Goal: Find specific page/section: Find specific page/section

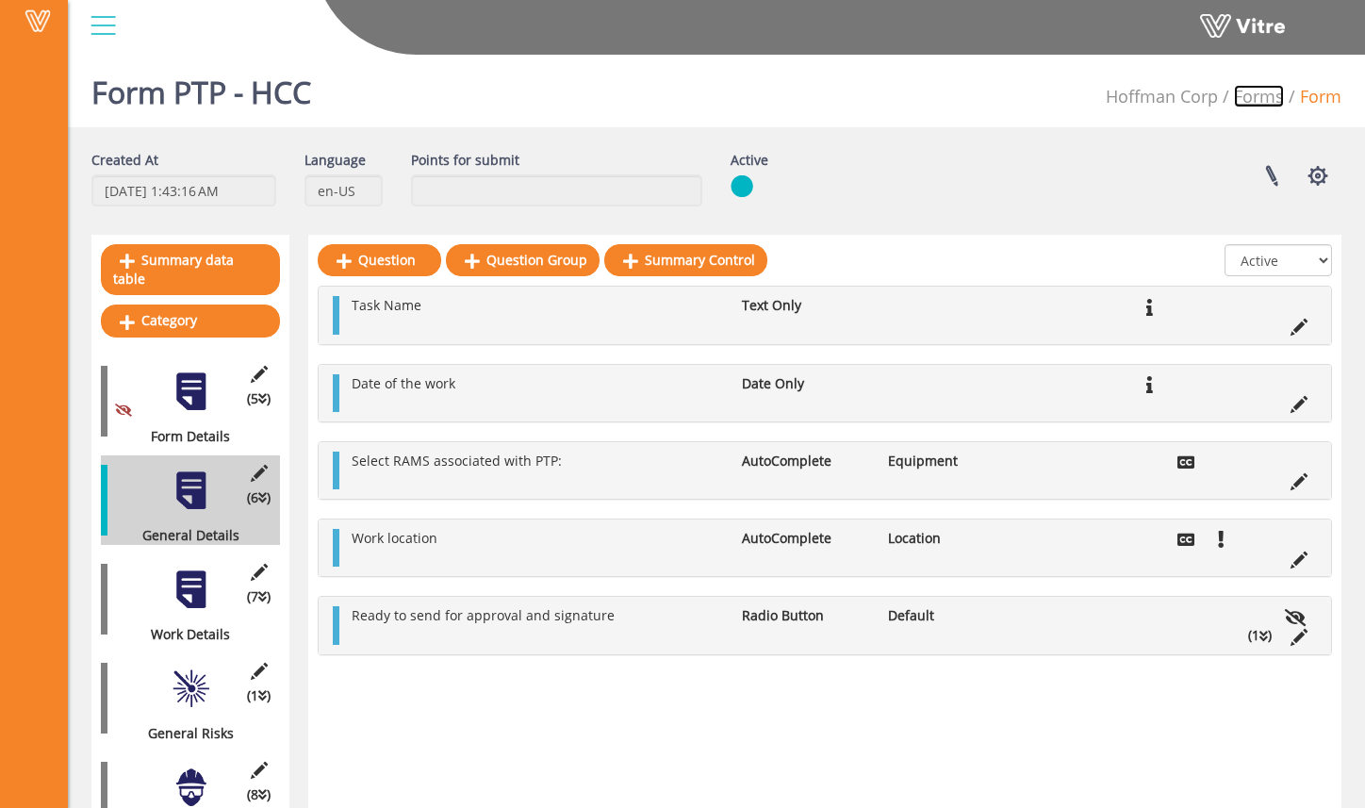
click at [1253, 97] on link "Forms" at bounding box center [1259, 96] width 50 height 23
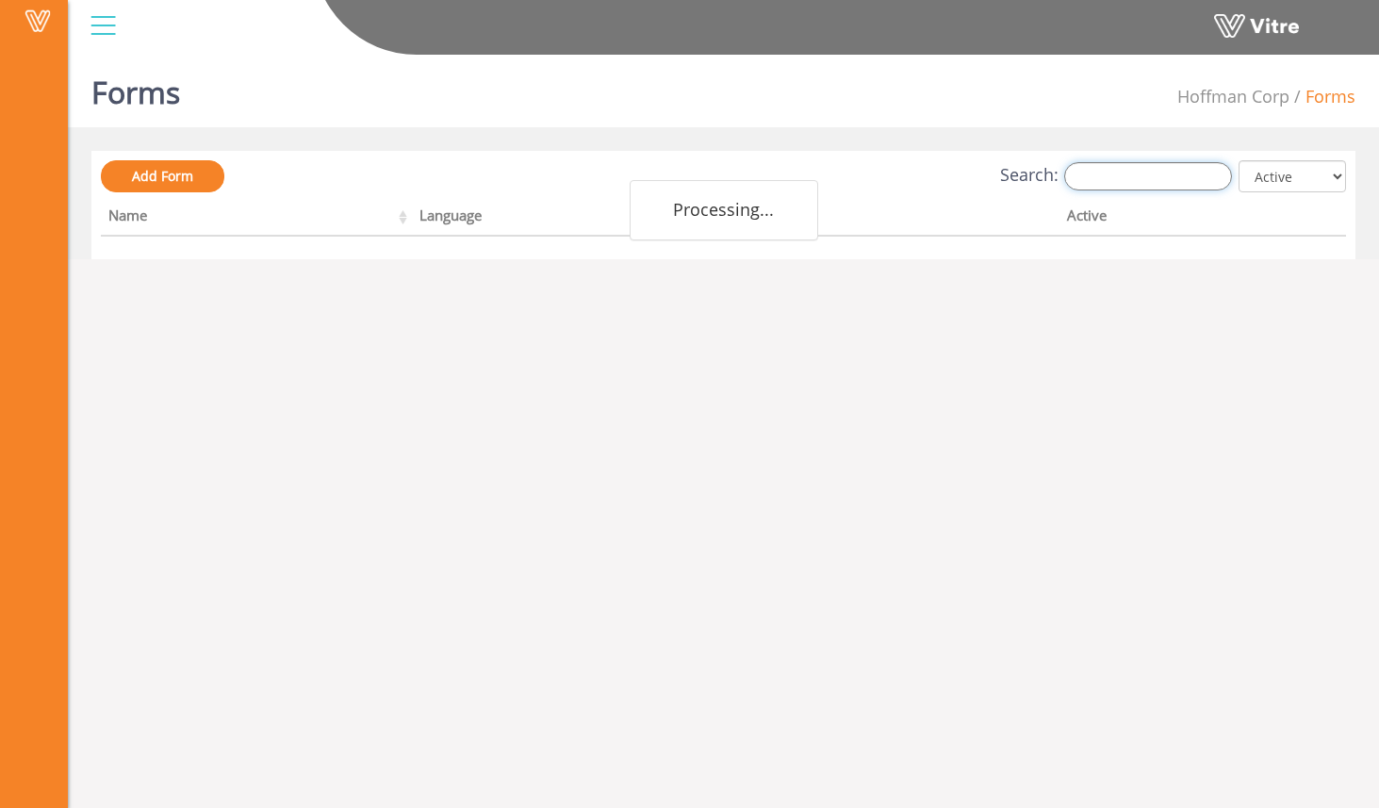
click at [1192, 177] on input "Search:" at bounding box center [1148, 176] width 168 height 28
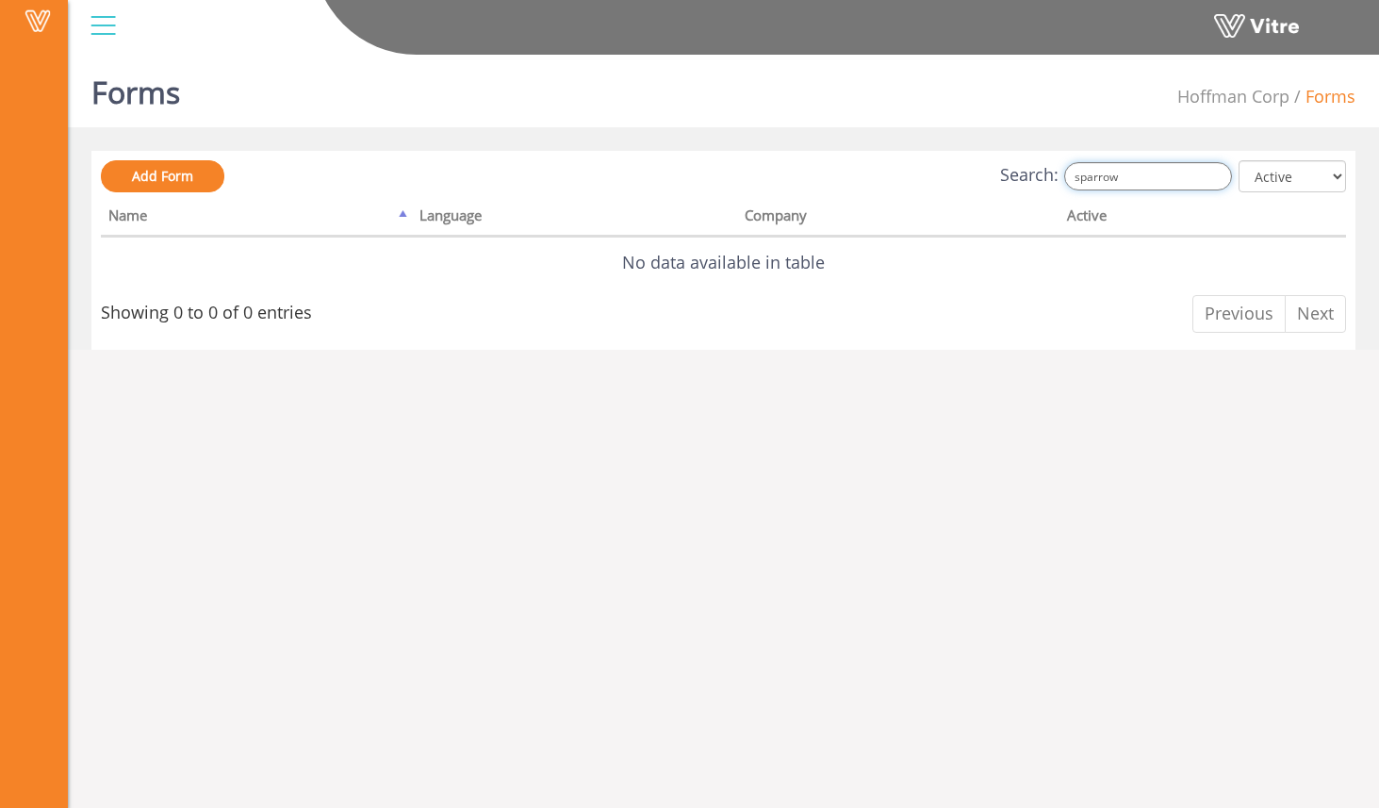
drag, startPoint x: 1119, startPoint y: 173, endPoint x: 1012, endPoint y: 159, distance: 107.4
click at [1013, 160] on div "Search: sparrow All Active Not Active" at bounding box center [723, 177] width 1245 height 35
type input "p"
drag, startPoint x: 1070, startPoint y: 90, endPoint x: 1094, endPoint y: 115, distance: 34.7
click at [1071, 90] on div "Forms [PERSON_NAME] Corp Forms" at bounding box center [723, 87] width 1311 height 80
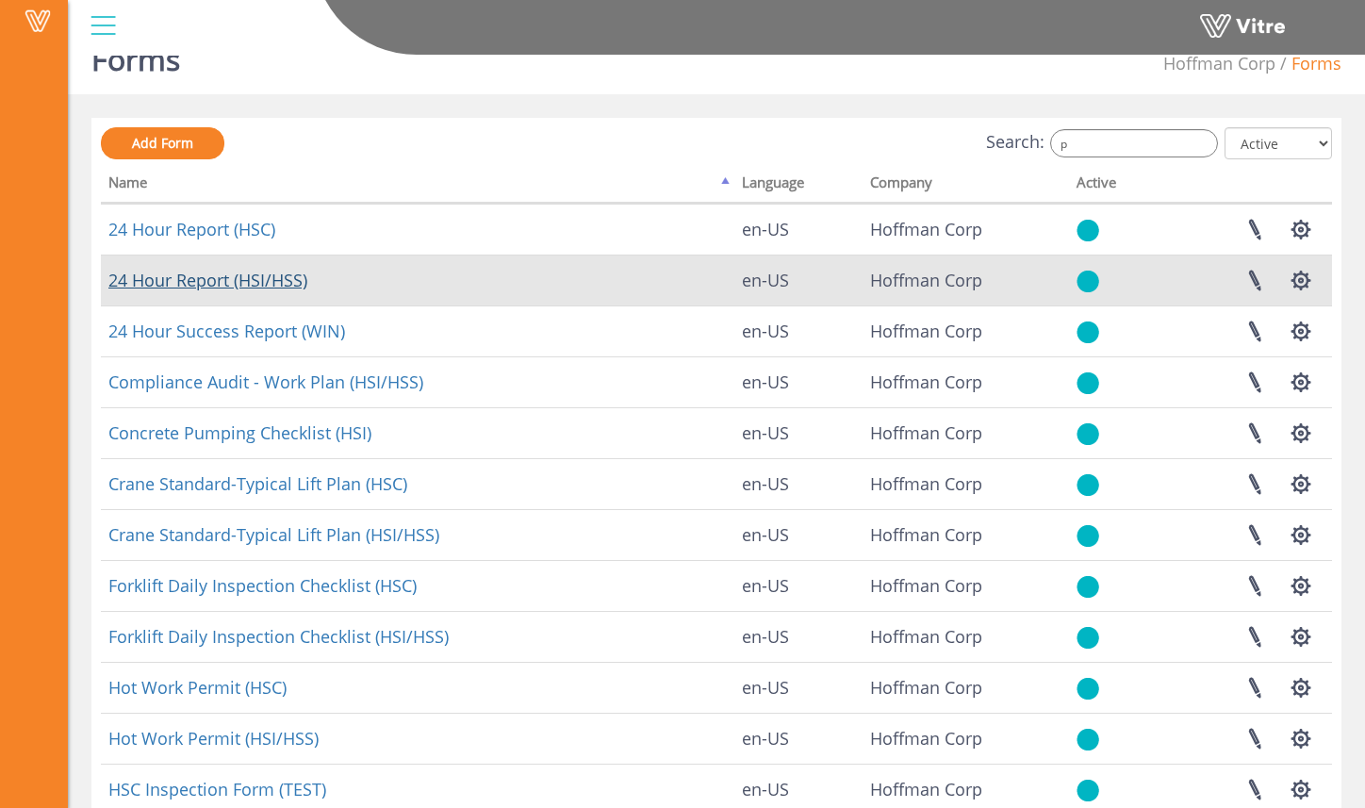
scroll to position [150, 0]
